Goal: Find specific page/section: Find specific page/section

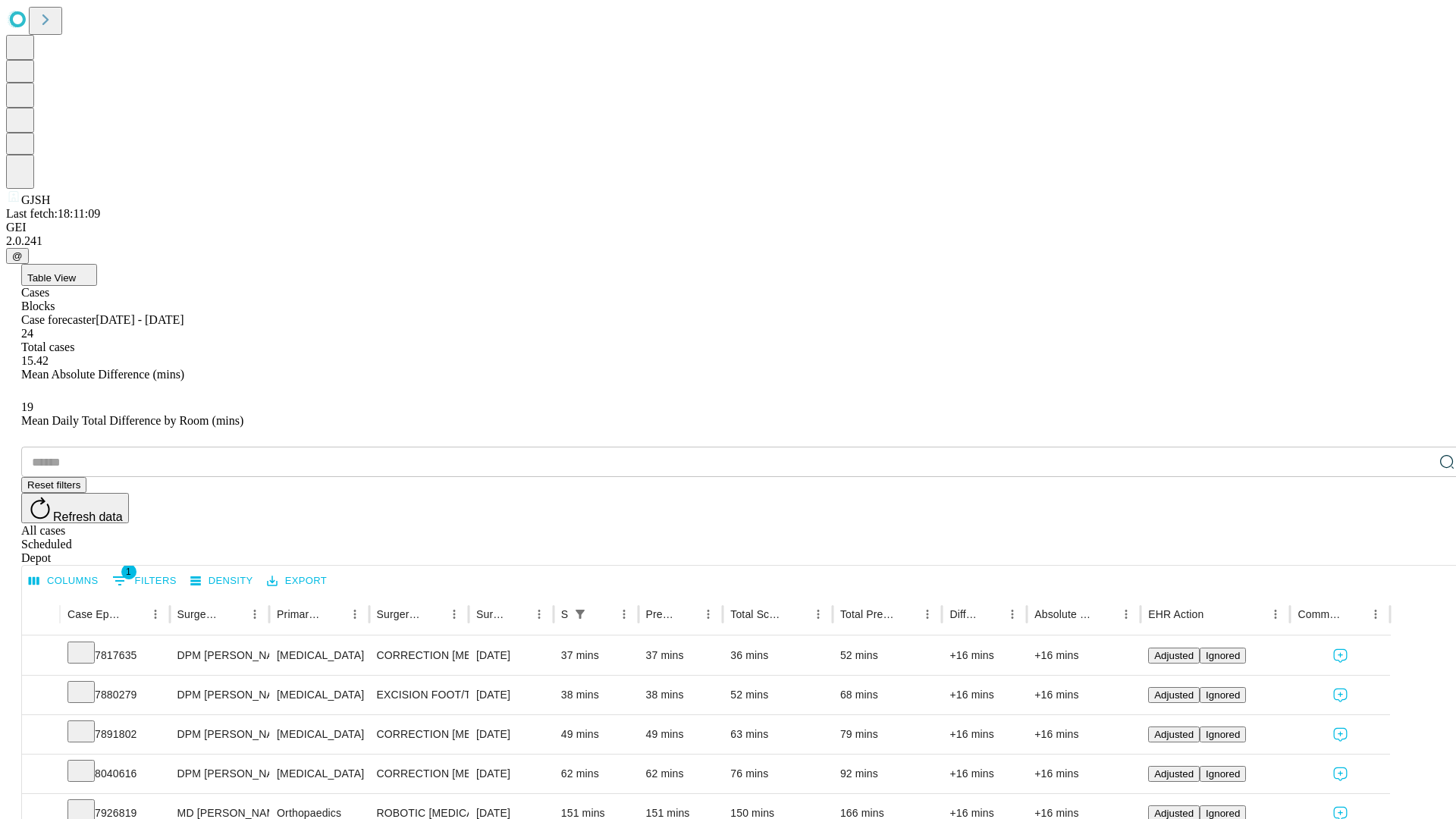
click at [1416, 552] on div "Depot" at bounding box center [743, 559] width 1444 height 14
